Goal: Task Accomplishment & Management: Complete application form

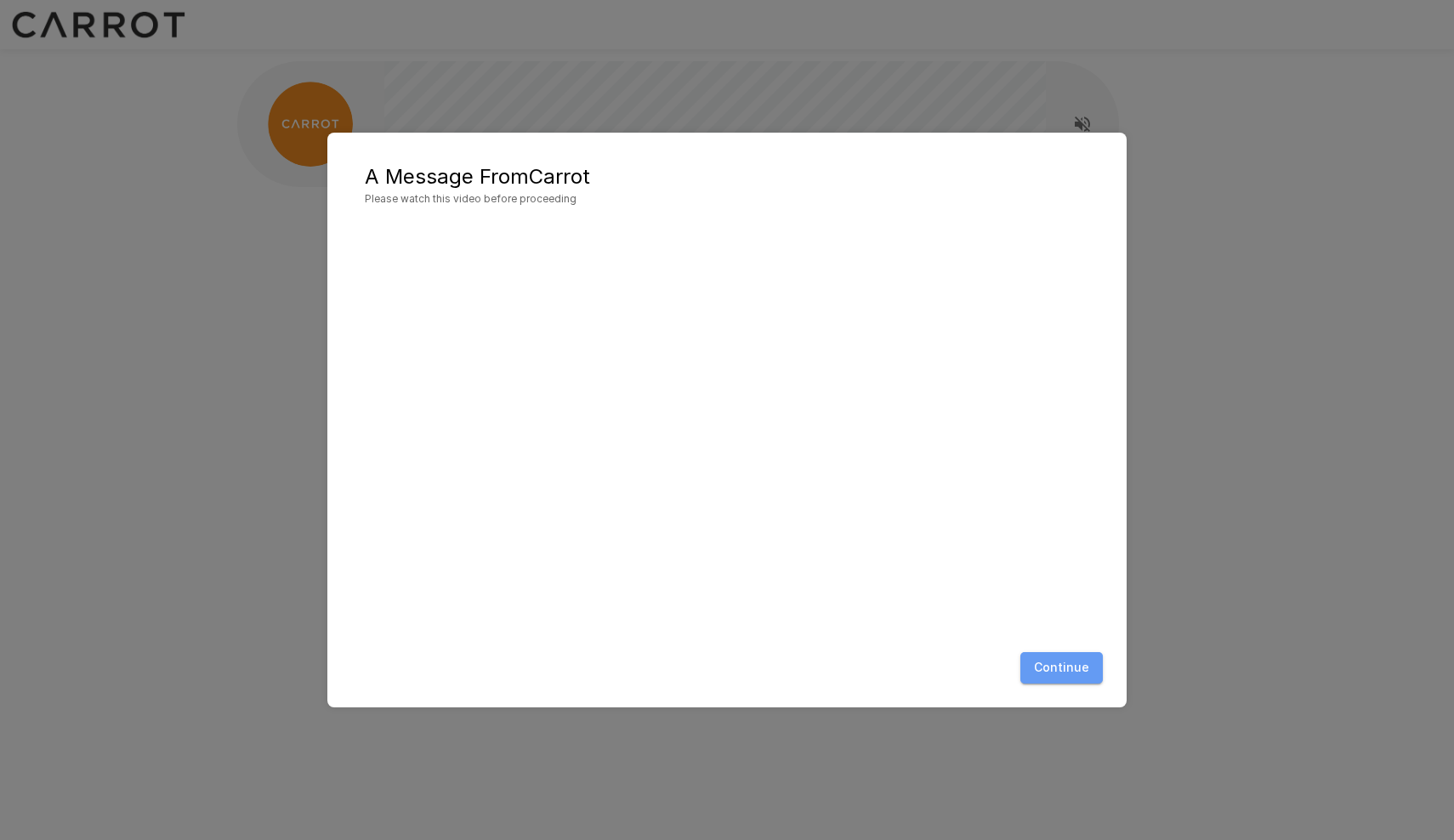
click at [1083, 658] on button "Continue" at bounding box center [1061, 667] width 83 height 32
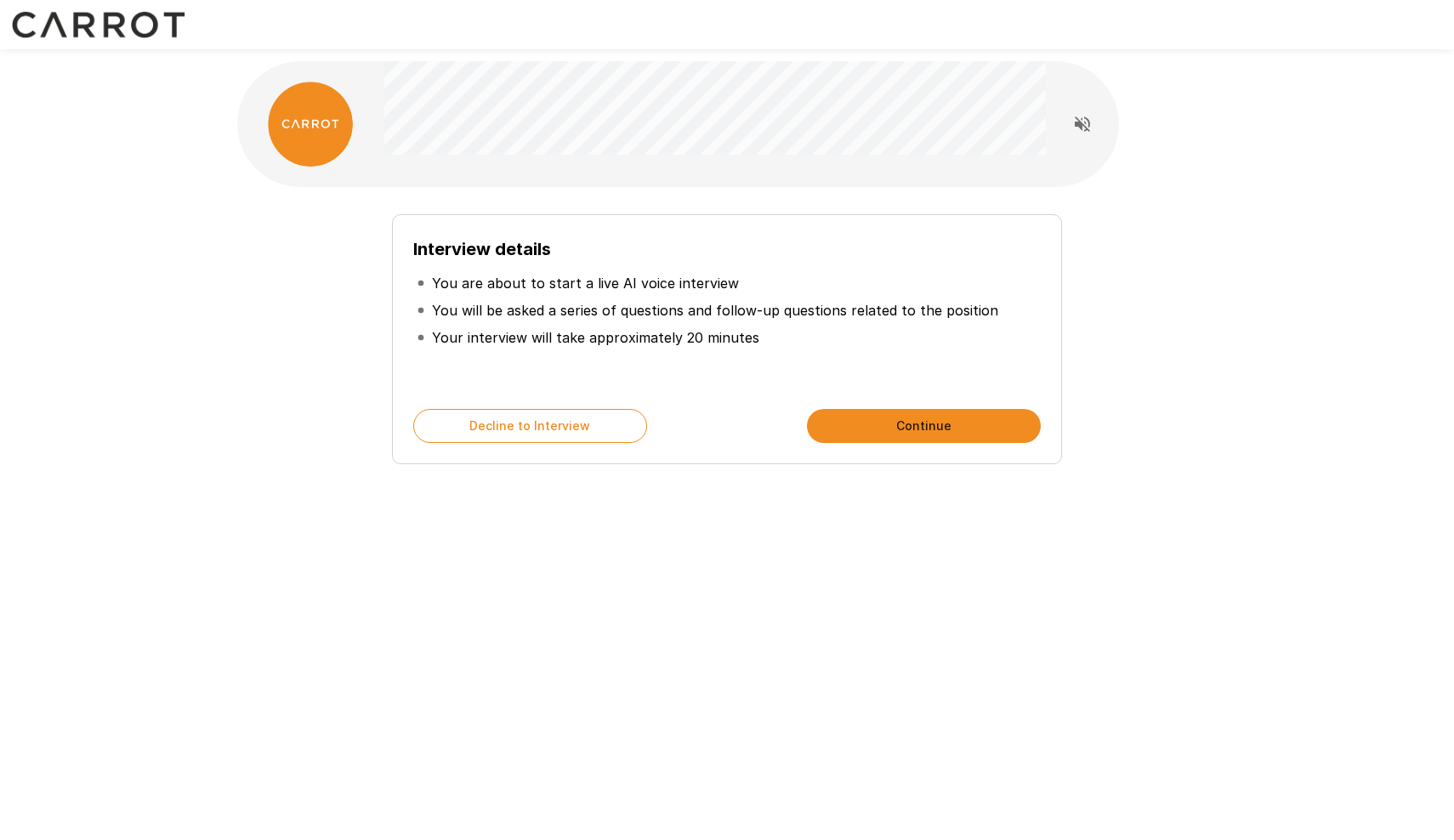
click at [580, 297] on li "You will be asked a series of questions and follow-up questions related to the …" at bounding box center [727, 311] width 628 height 28
click at [639, 288] on p "You are about to start a live AI voice interview" at bounding box center [584, 282] width 307 height 21
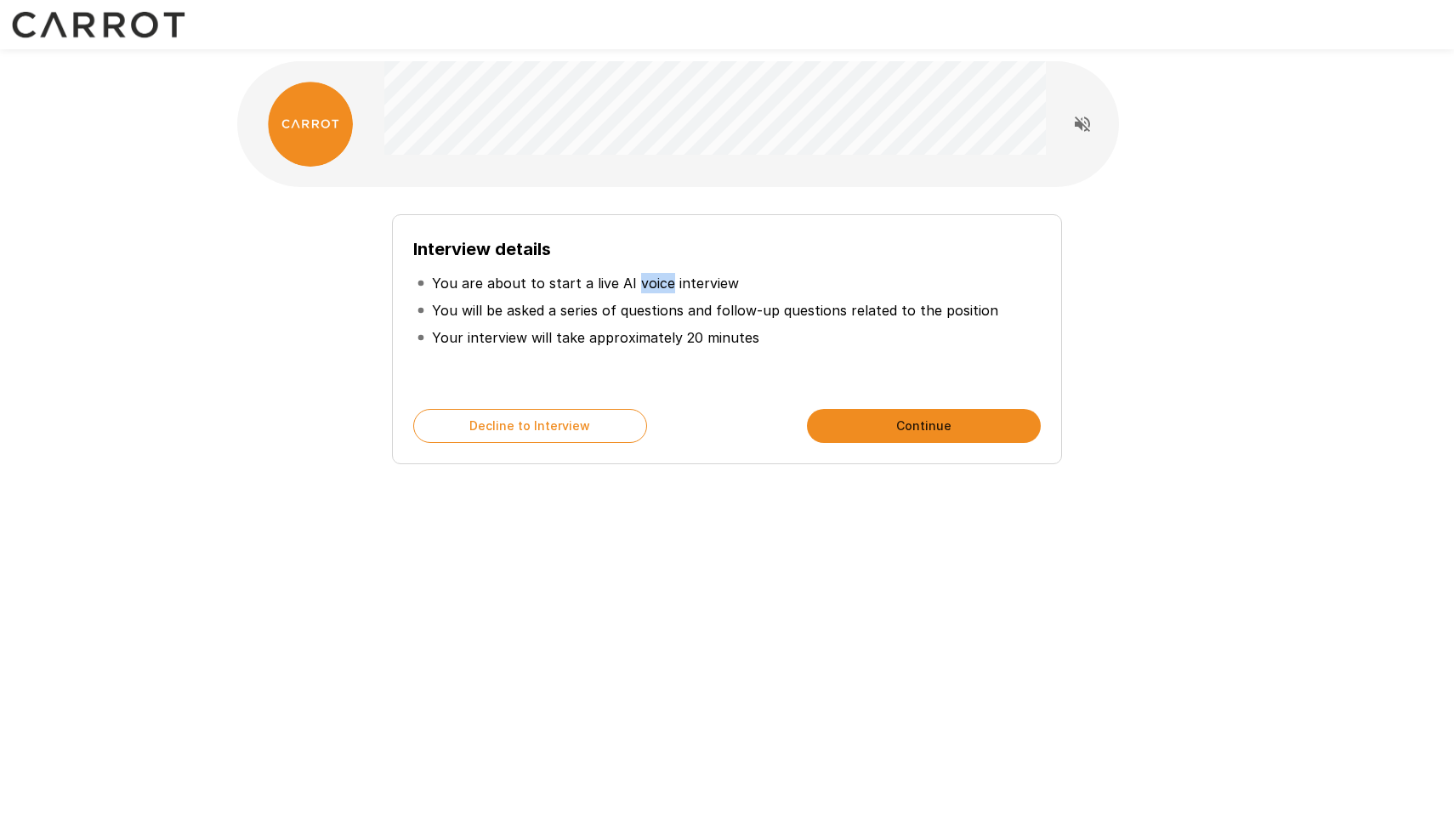
click at [639, 288] on p "You are about to start a live AI voice interview" at bounding box center [584, 282] width 307 height 21
click at [602, 338] on p "Your interview will take approximately 20 minutes" at bounding box center [595, 338] width 328 height 21
